Goal: Find specific page/section: Find specific page/section

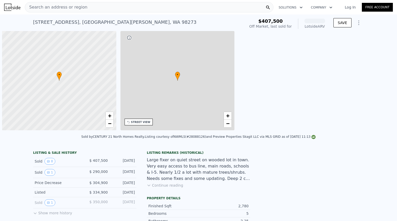
scroll to position [0, 2]
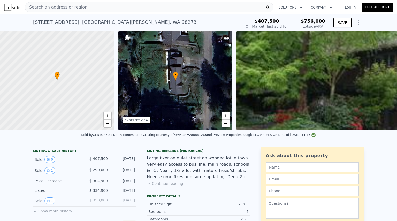
click at [136, 8] on div "Search an address or region" at bounding box center [149, 7] width 249 height 10
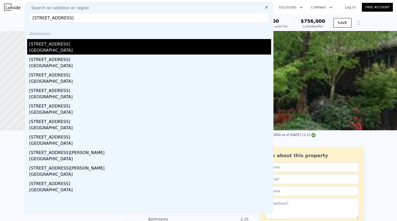
type input "[STREET_ADDRESS]"
click at [52, 46] on div "[STREET_ADDRESS]" at bounding box center [150, 43] width 242 height 8
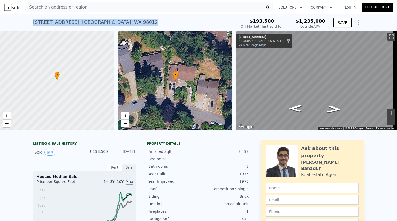
drag, startPoint x: 122, startPoint y: 21, endPoint x: 12, endPoint y: 20, distance: 109.2
click at [12, 20] on div "2119 158th St SE , Mill Creek , WA 98012 Sold Mar 1994 for $193,500 (~ARV $1.23…" at bounding box center [198, 22] width 397 height 17
copy div "2119 158th St SE , Mill Creek , WA 98012"
